Goal: Check status: Check status

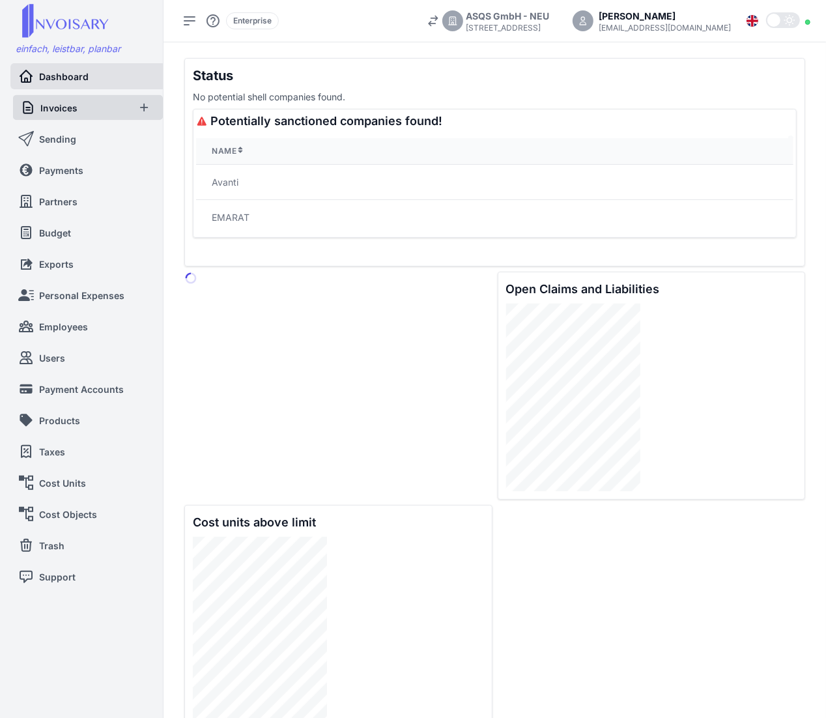
click at [82, 113] on link "Invoices" at bounding box center [73, 107] width 107 height 25
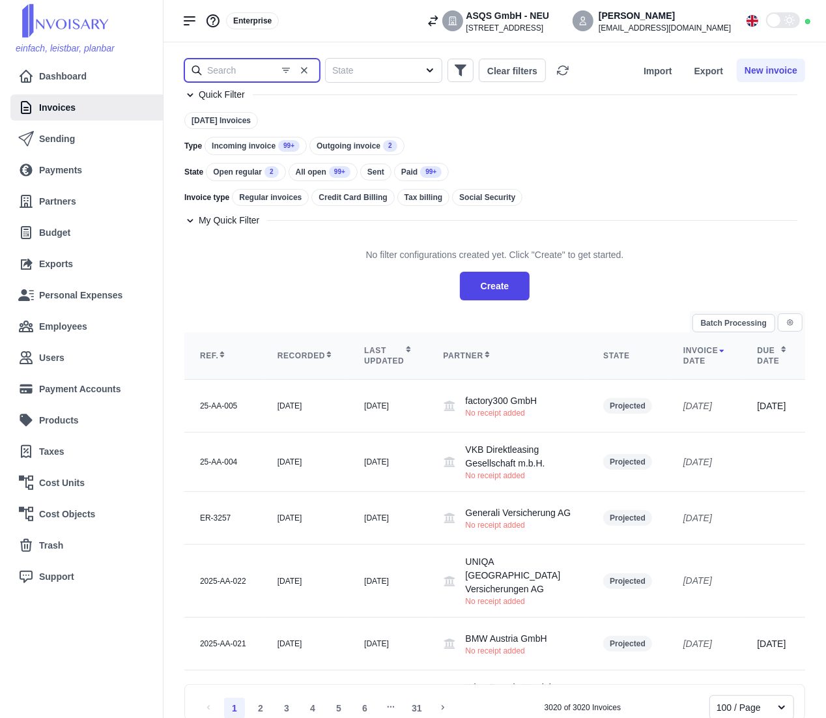
click at [235, 70] on input "text" at bounding box center [252, 70] width 136 height 23
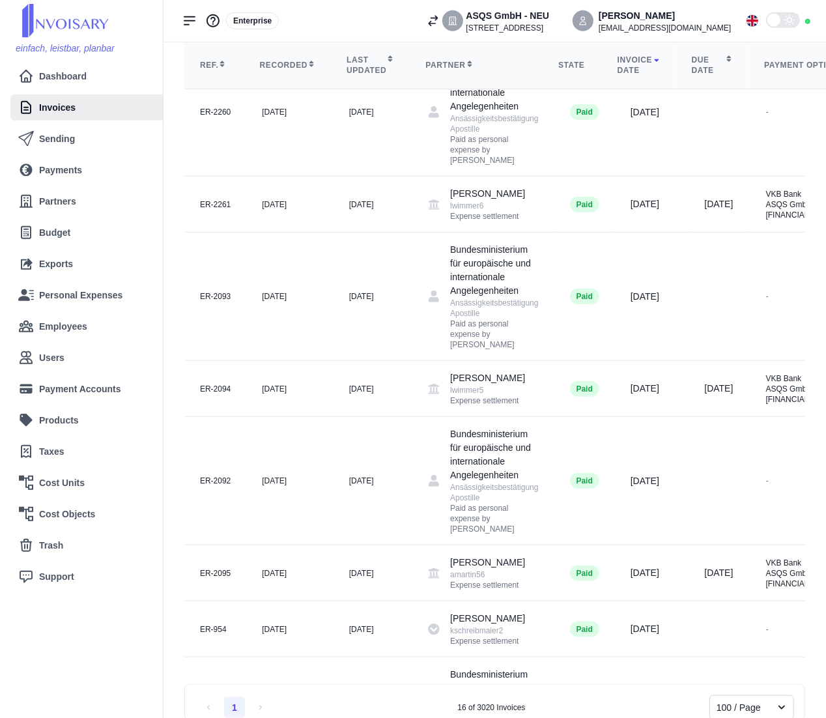
scroll to position [590, 0]
type input "ansäss"
click at [305, 452] on td "[DATE]" at bounding box center [289, 480] width 87 height 128
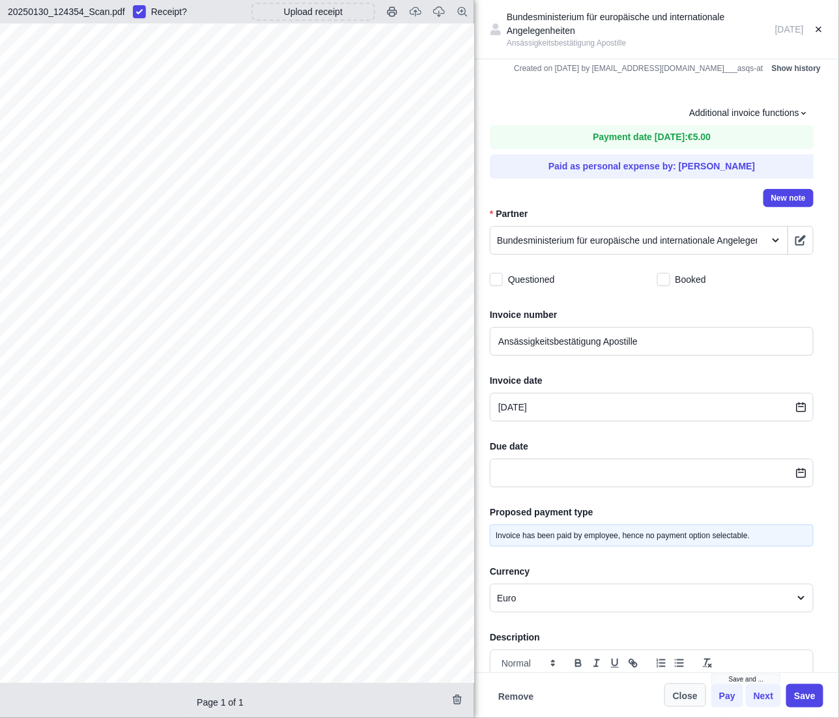
click at [691, 696] on button "Close" at bounding box center [686, 694] width 42 height 23
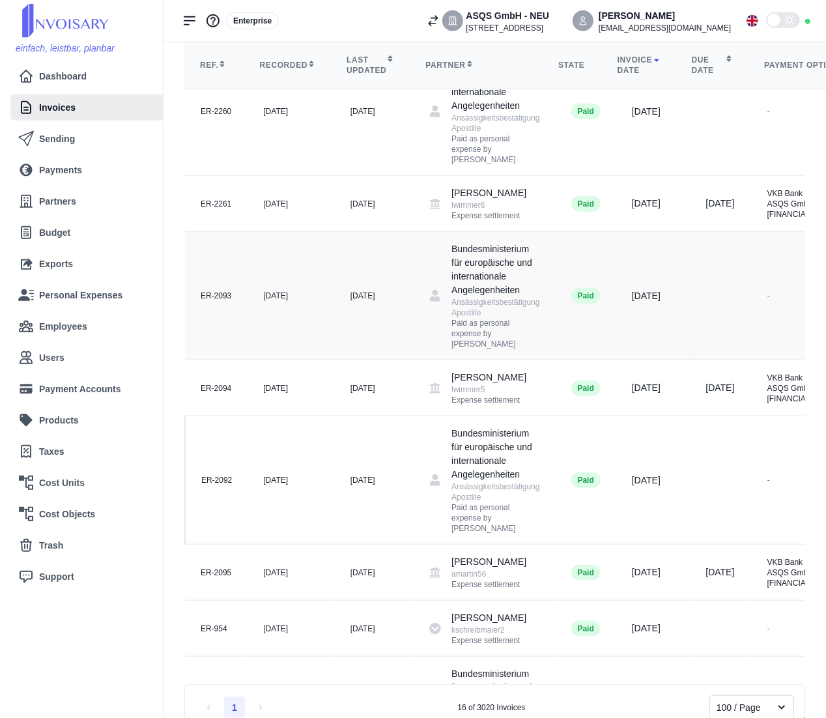
click at [594, 313] on td "Paid" at bounding box center [586, 296] width 61 height 128
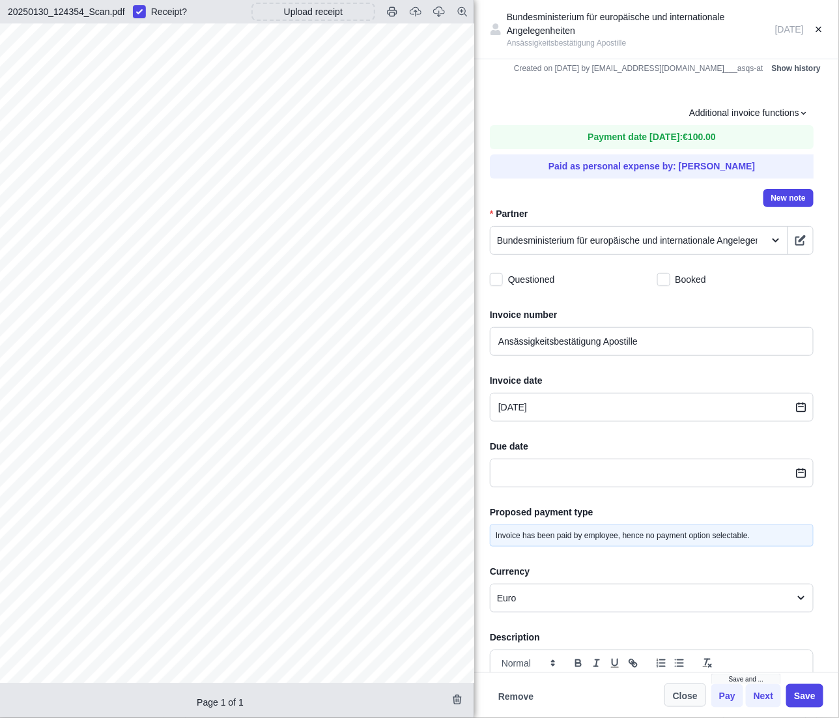
click at [695, 696] on button "Close" at bounding box center [686, 694] width 42 height 23
